Goal: Task Accomplishment & Management: Manage account settings

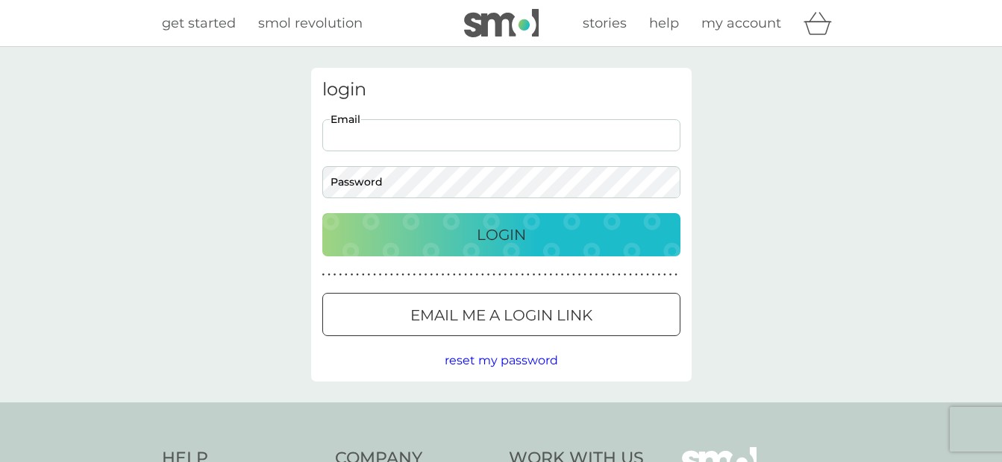
click at [341, 131] on input "Email" at bounding box center [501, 135] width 358 height 32
type input "[EMAIL_ADDRESS][DOMAIN_NAME]"
click at [495, 236] on p "Login" at bounding box center [501, 235] width 49 height 24
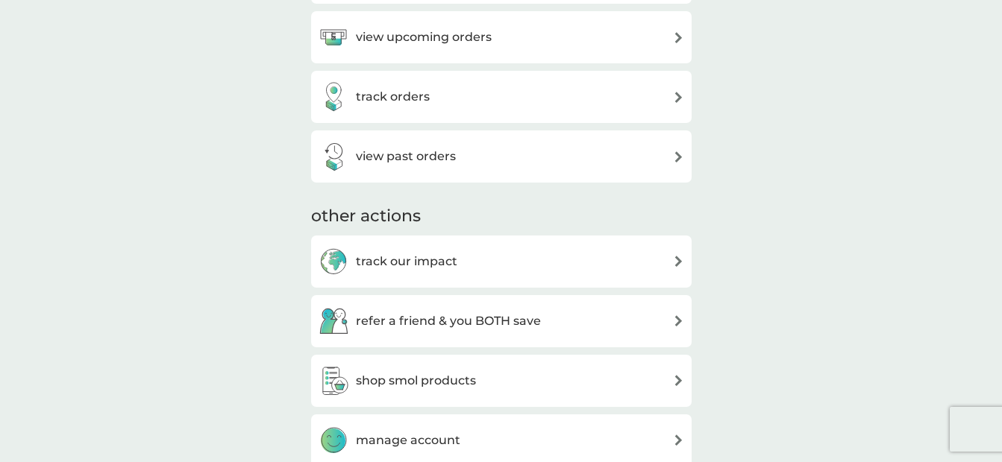
scroll to position [298, 0]
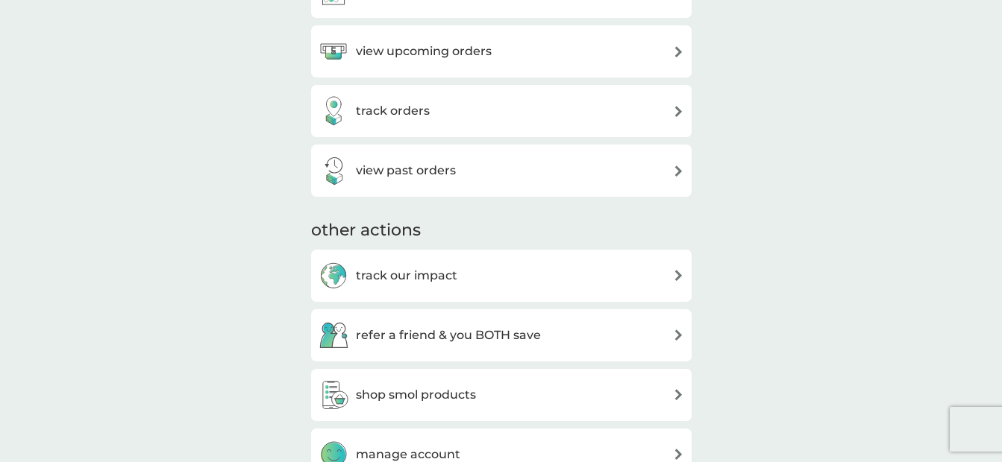
click at [357, 48] on h3 "view upcoming orders" at bounding box center [424, 51] width 136 height 19
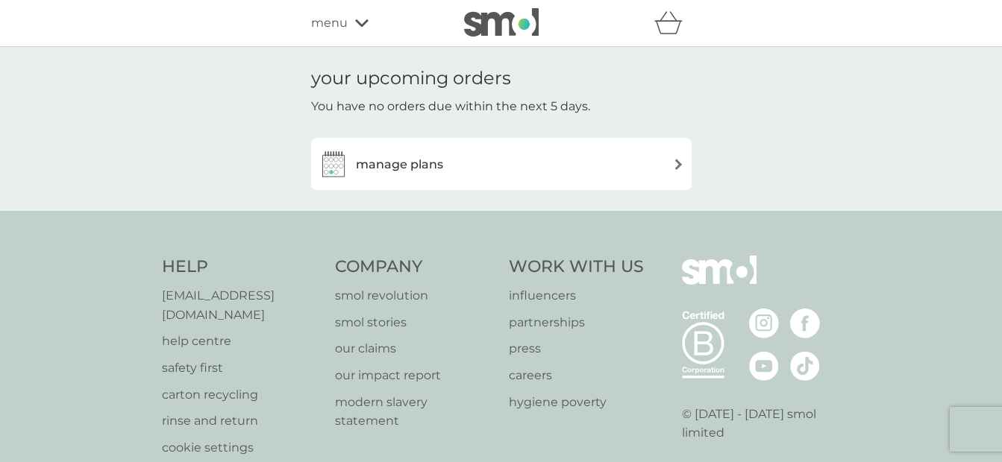
click at [365, 164] on h3 "manage plans" at bounding box center [399, 164] width 87 height 19
